Goal: Information Seeking & Learning: Get advice/opinions

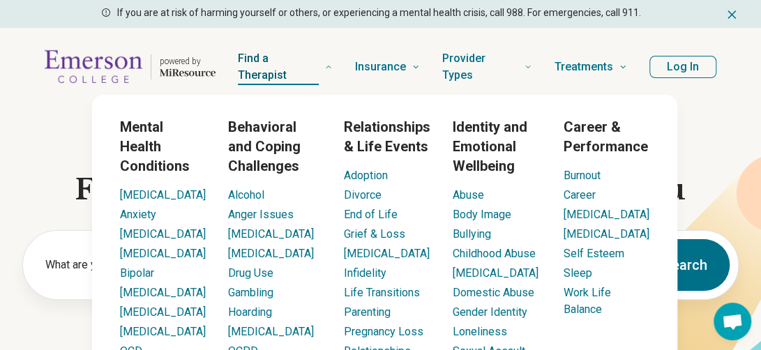
click at [277, 66] on span "Find a Therapist" at bounding box center [279, 67] width 82 height 36
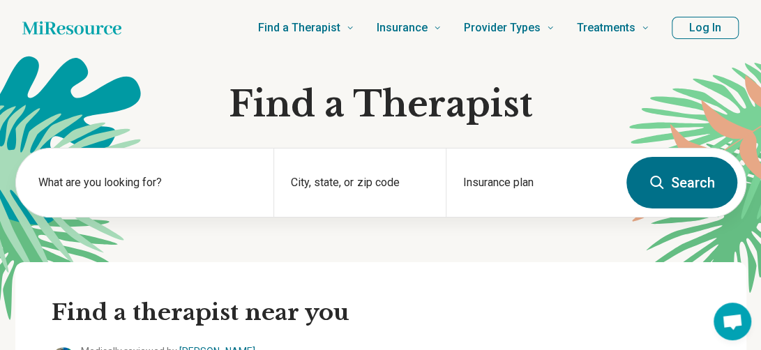
click at [703, 31] on button "Log In" at bounding box center [704, 28] width 67 height 22
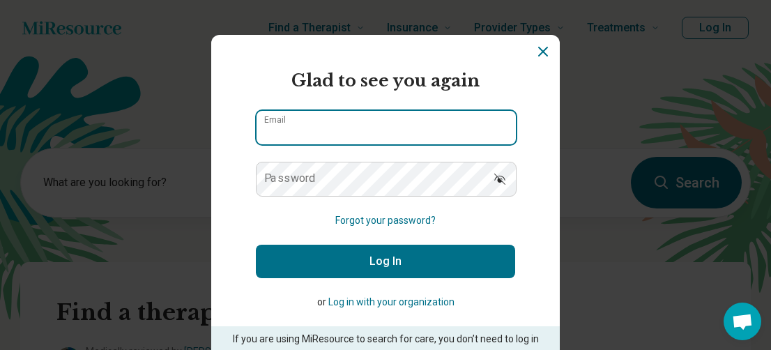
click at [304, 131] on input "Email" at bounding box center [386, 127] width 259 height 33
type input "**********"
click at [256, 245] on button "Log In" at bounding box center [385, 261] width 259 height 33
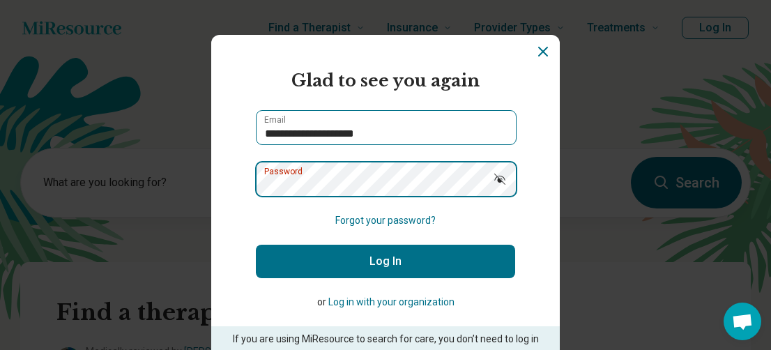
click at [256, 245] on button "Log In" at bounding box center [385, 261] width 259 height 33
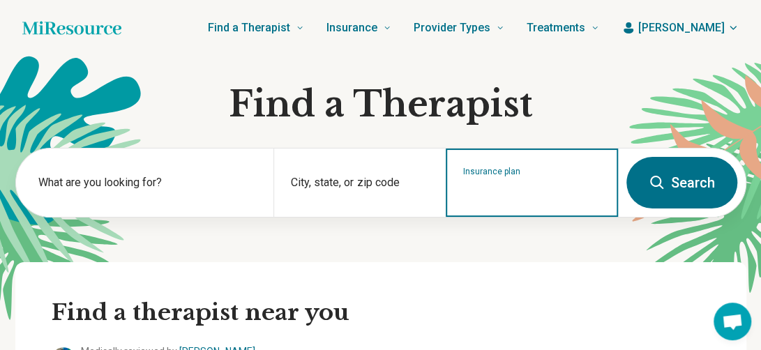
click at [488, 192] on input "Insurance plan" at bounding box center [532, 191] width 138 height 17
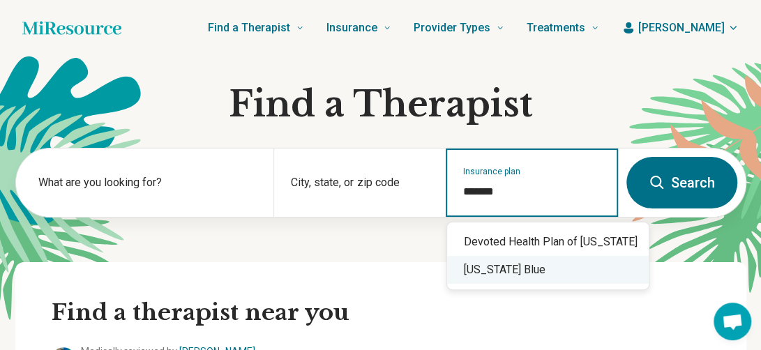
click at [487, 274] on div "[US_STATE] Blue" at bounding box center [547, 270] width 201 height 28
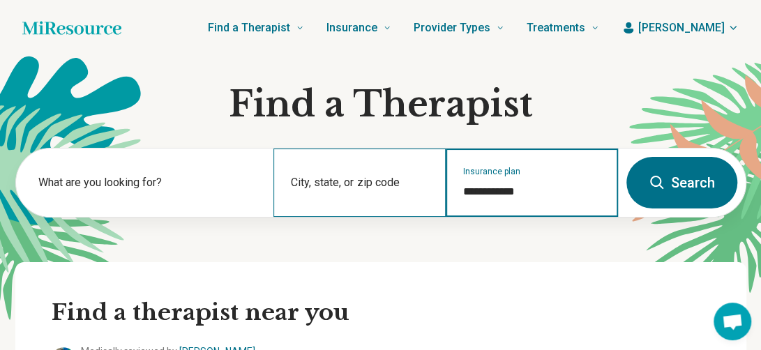
type input "**********"
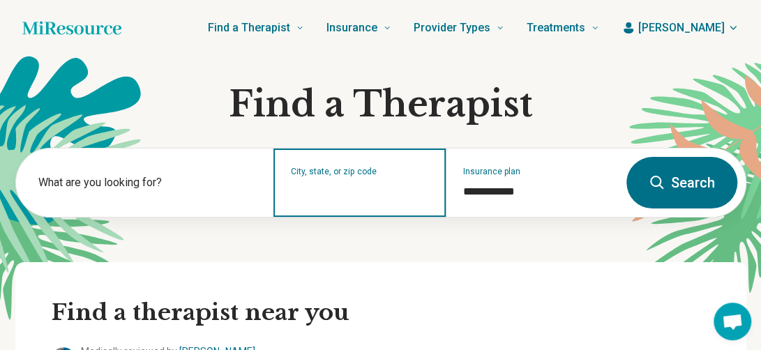
click at [366, 186] on input "City, state, or zip code" at bounding box center [360, 191] width 138 height 17
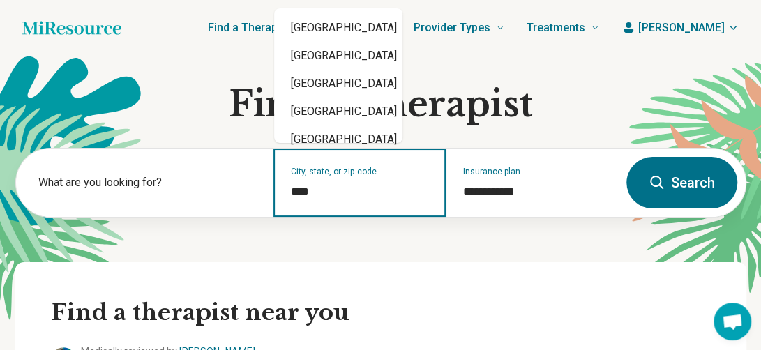
type input "*****"
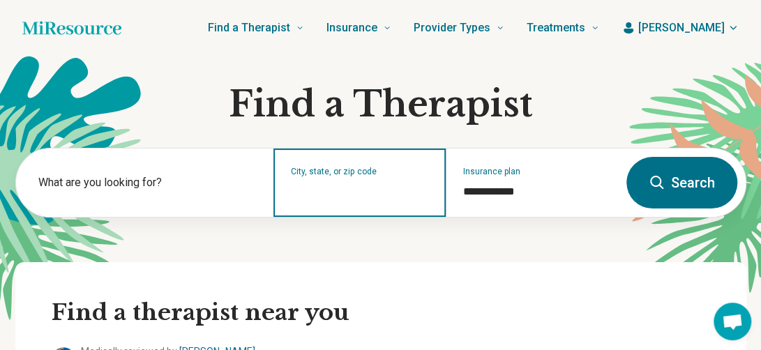
click at [366, 186] on input "City, state, or zip code" at bounding box center [360, 191] width 138 height 17
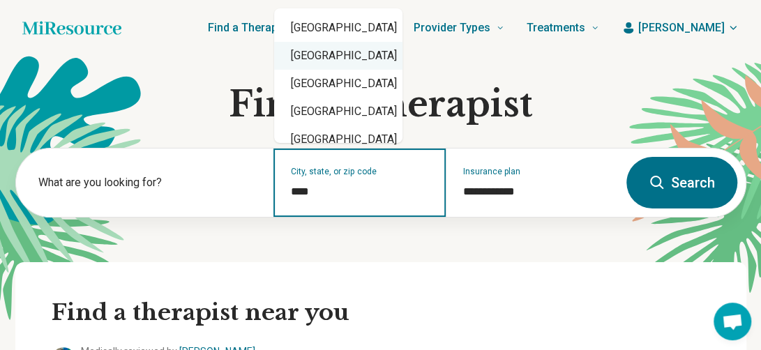
click at [349, 61] on div "[GEOGRAPHIC_DATA]" at bounding box center [338, 56] width 128 height 28
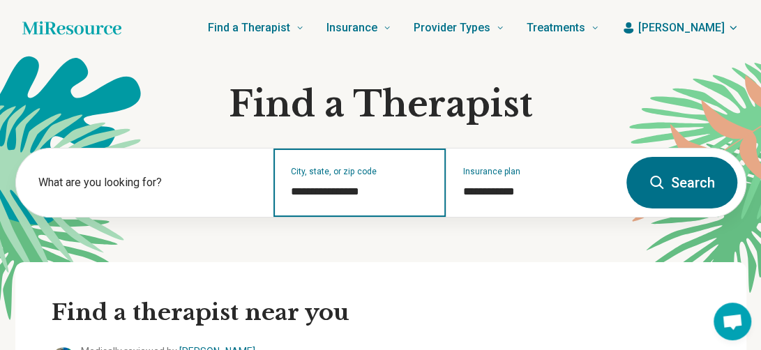
type input "**********"
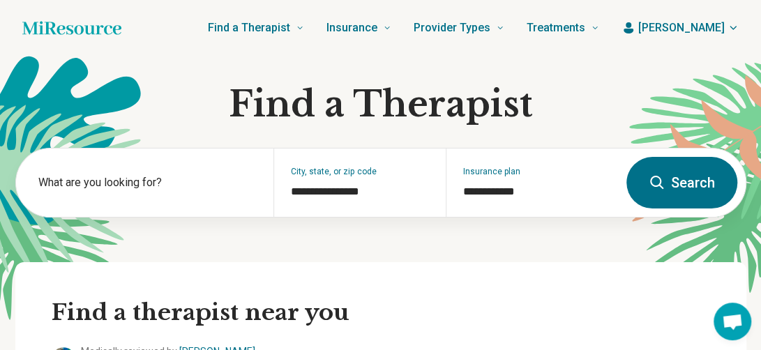
click at [683, 192] on button "Search" at bounding box center [681, 183] width 111 height 52
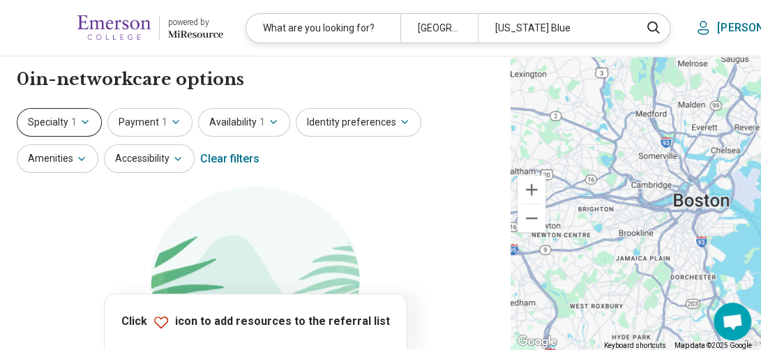
click at [85, 122] on icon "button" at bounding box center [84, 121] width 11 height 11
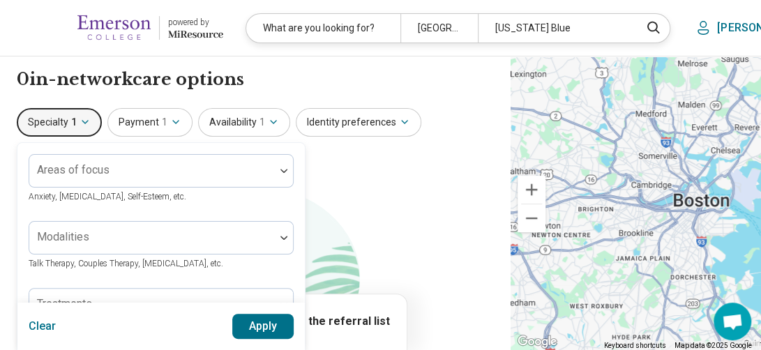
click at [88, 121] on icon "button" at bounding box center [84, 121] width 11 height 11
click at [271, 122] on icon "button" at bounding box center [273, 121] width 11 height 11
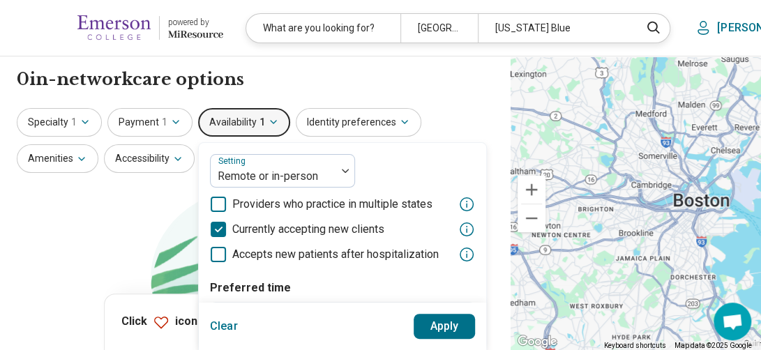
click at [271, 122] on icon "button" at bounding box center [273, 121] width 11 height 11
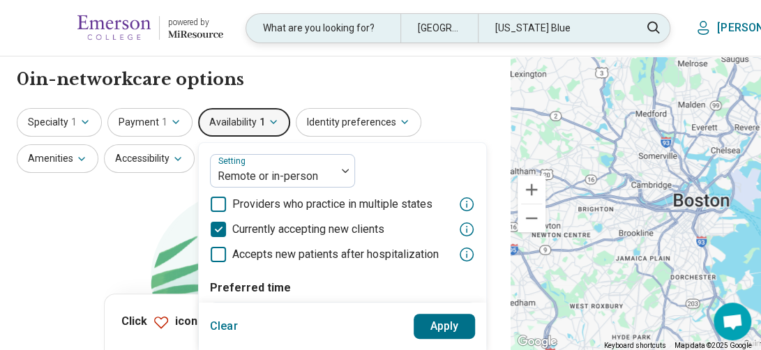
click at [347, 29] on div "What are you looking for?" at bounding box center [323, 28] width 154 height 29
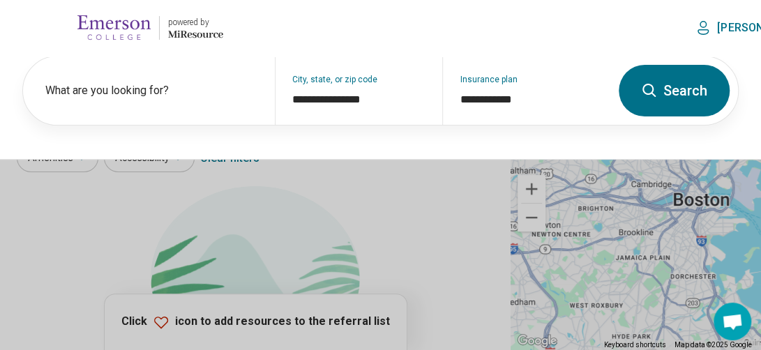
click at [356, 184] on button at bounding box center [380, 175] width 761 height 350
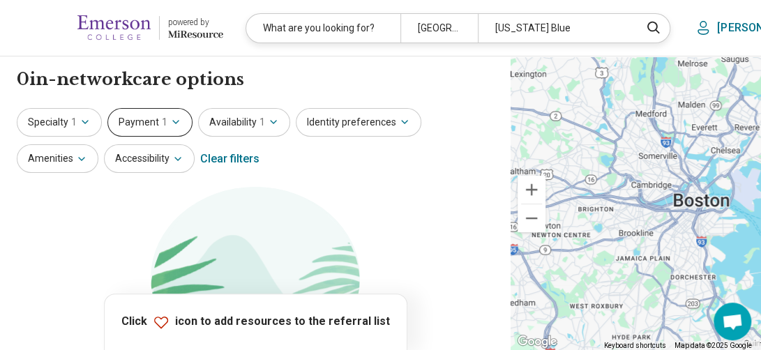
click at [174, 123] on icon "button" at bounding box center [175, 121] width 11 height 11
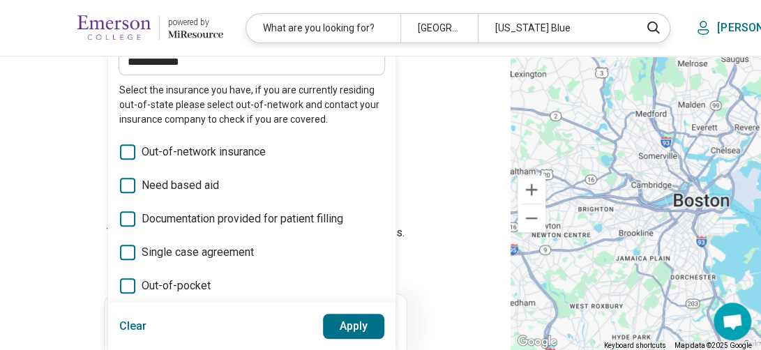
scroll to position [70, 0]
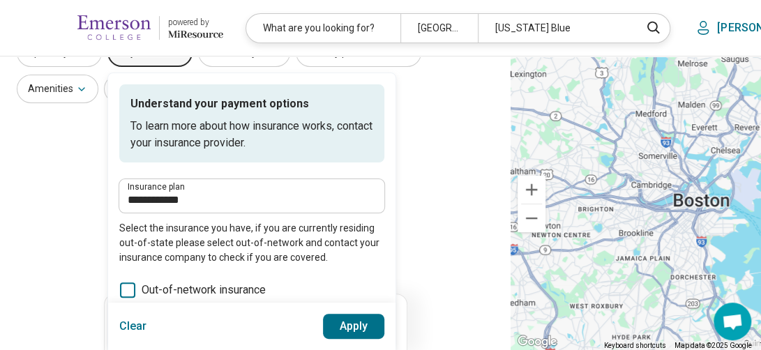
click at [68, 221] on section "Let's try again Sorry, your search didn’t return any results. Try removing filt…" at bounding box center [255, 305] width 477 height 377
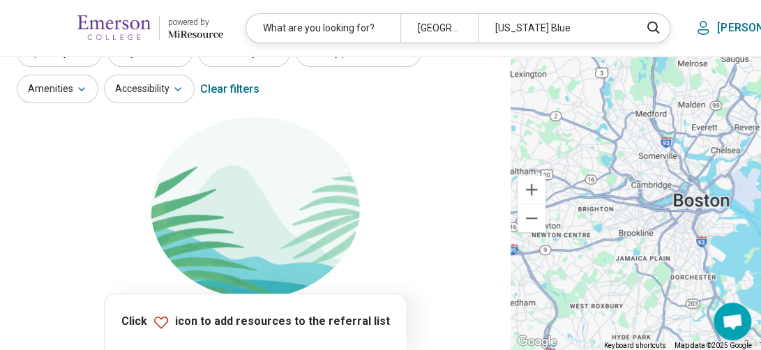
scroll to position [0, 0]
